Goal: Information Seeking & Learning: Learn about a topic

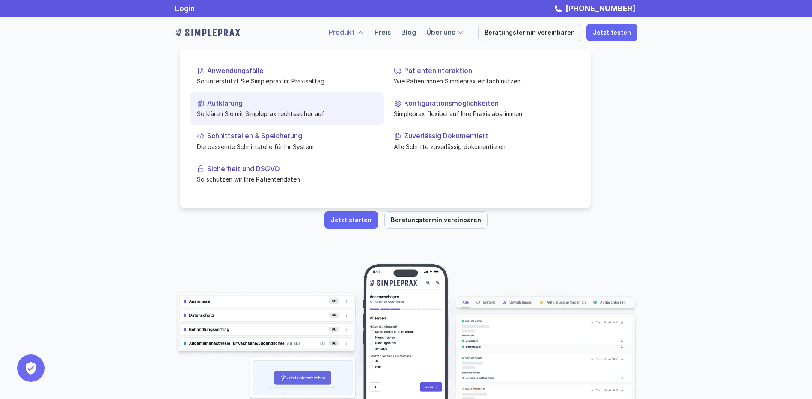
click at [249, 101] on p "Aufklärung" at bounding box center [292, 103] width 170 height 8
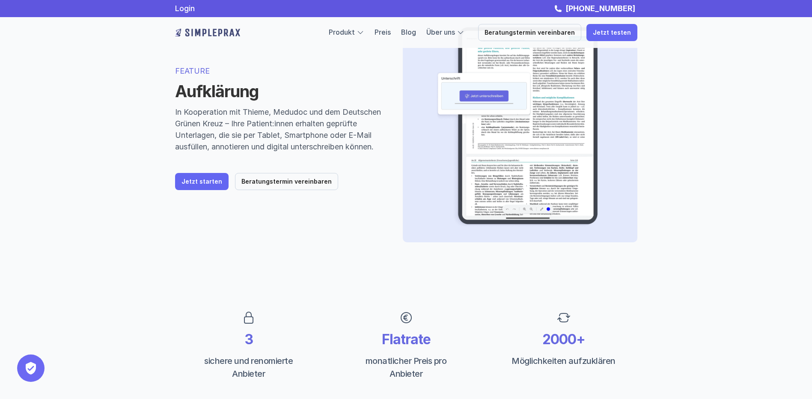
scroll to position [128, 0]
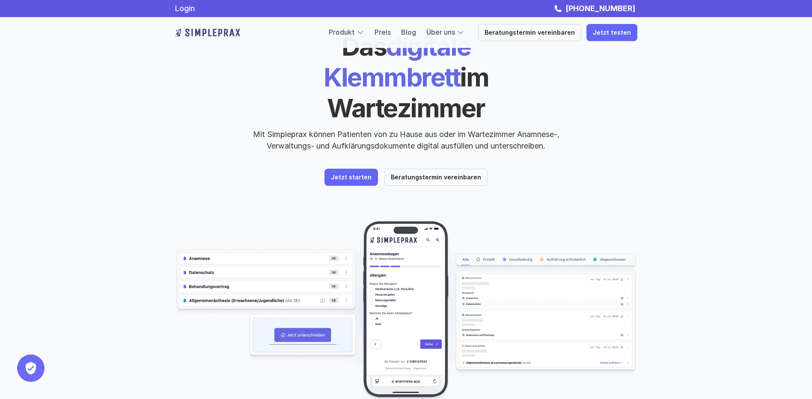
click at [339, 169] on link "Jetzt starten" at bounding box center [352, 177] width 54 height 17
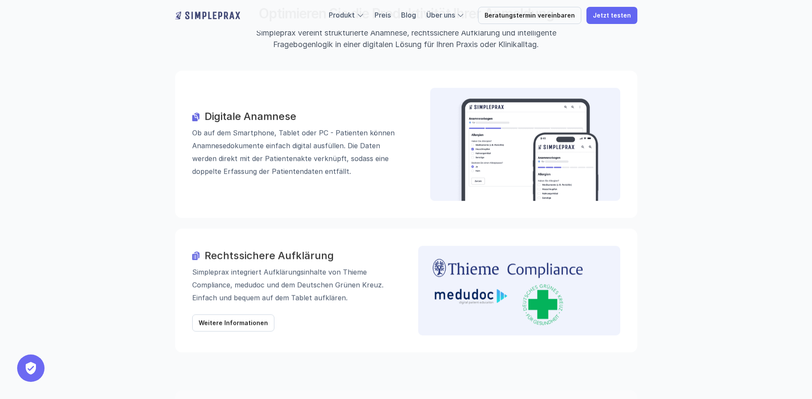
scroll to position [942, 0]
